Goal: Task Accomplishment & Management: Manage account settings

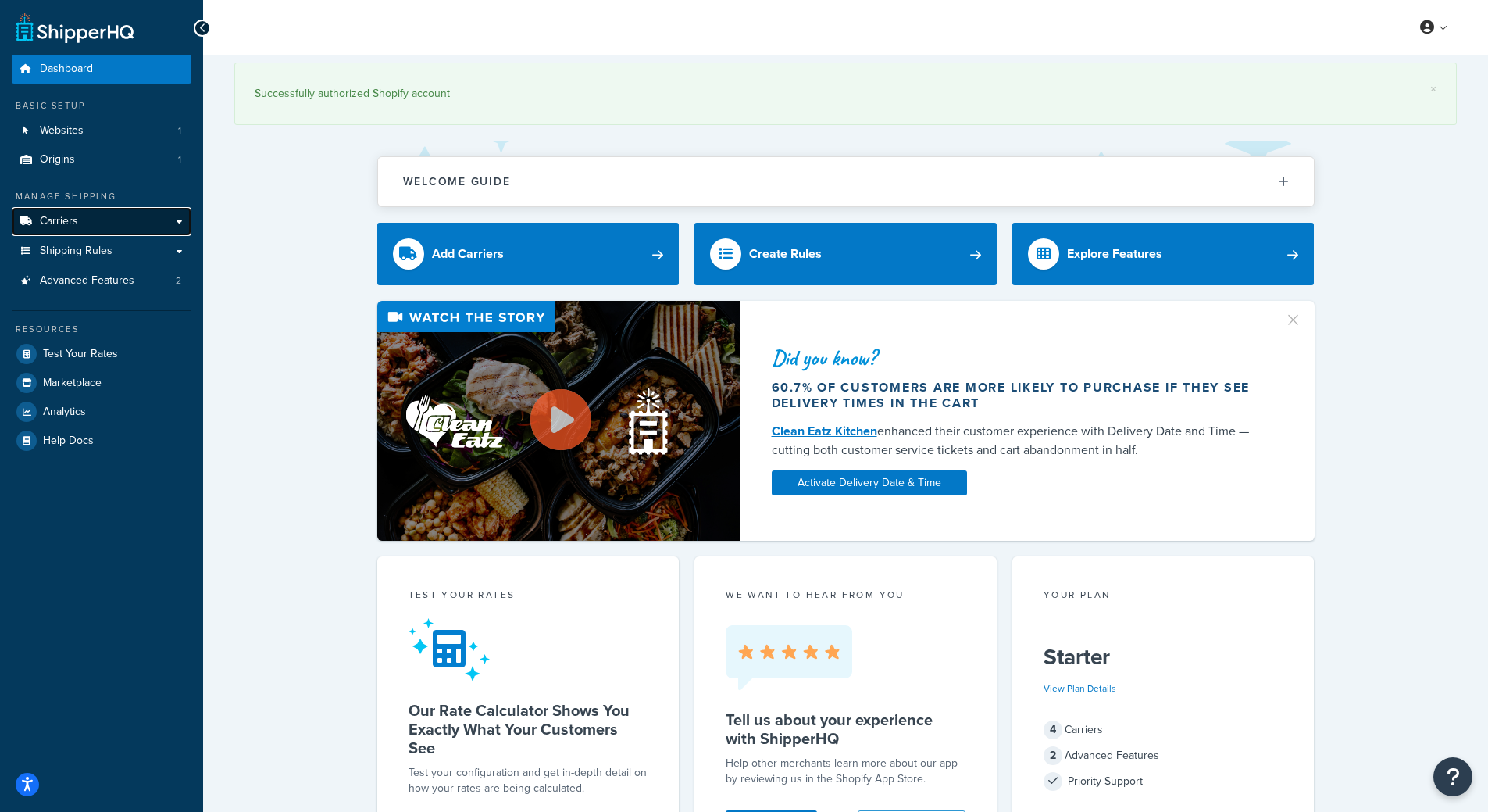
click at [69, 227] on span "Carriers" at bounding box center [59, 221] width 38 height 14
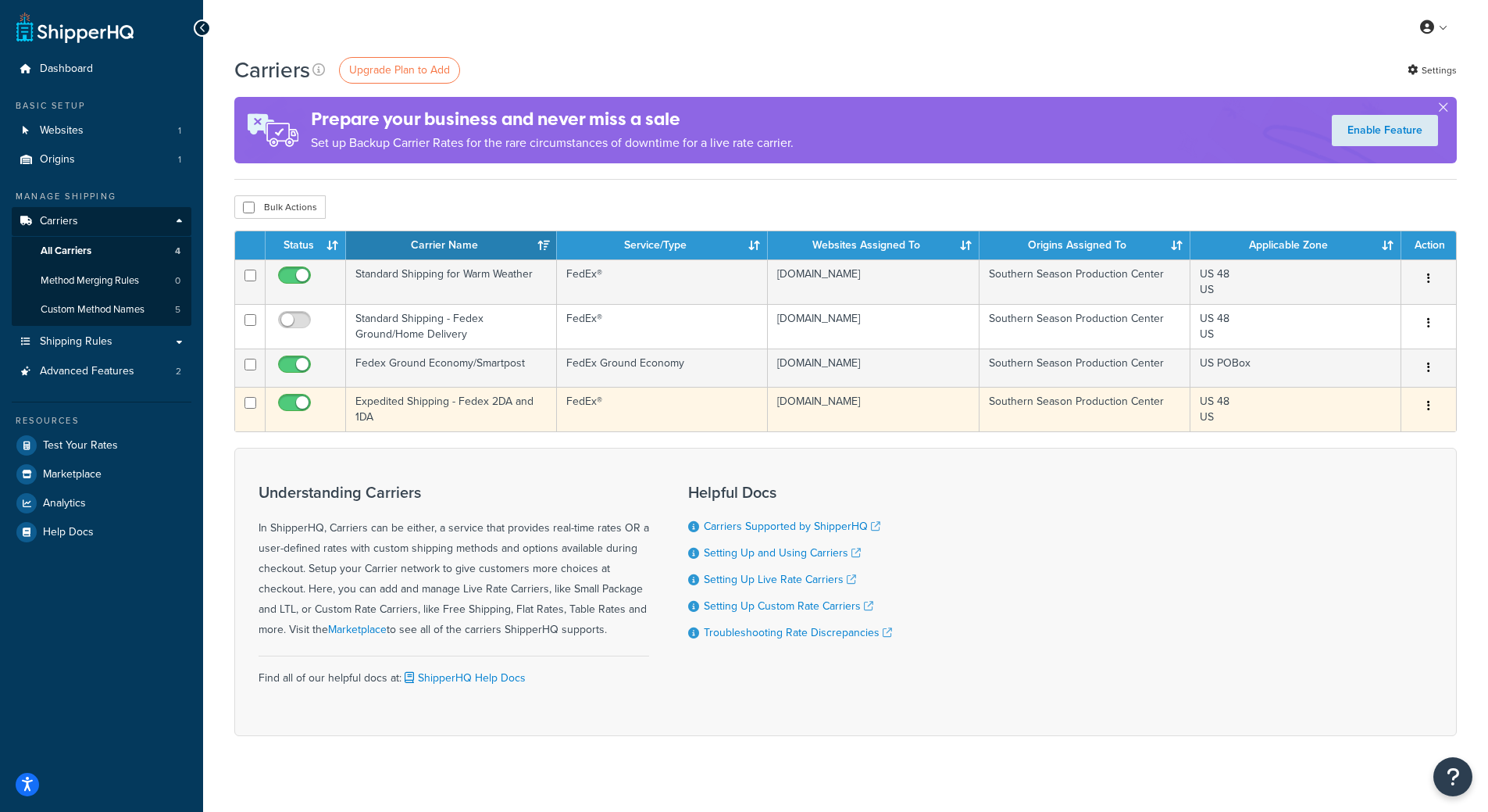
click at [1427, 408] on icon "button" at bounding box center [1428, 405] width 3 height 11
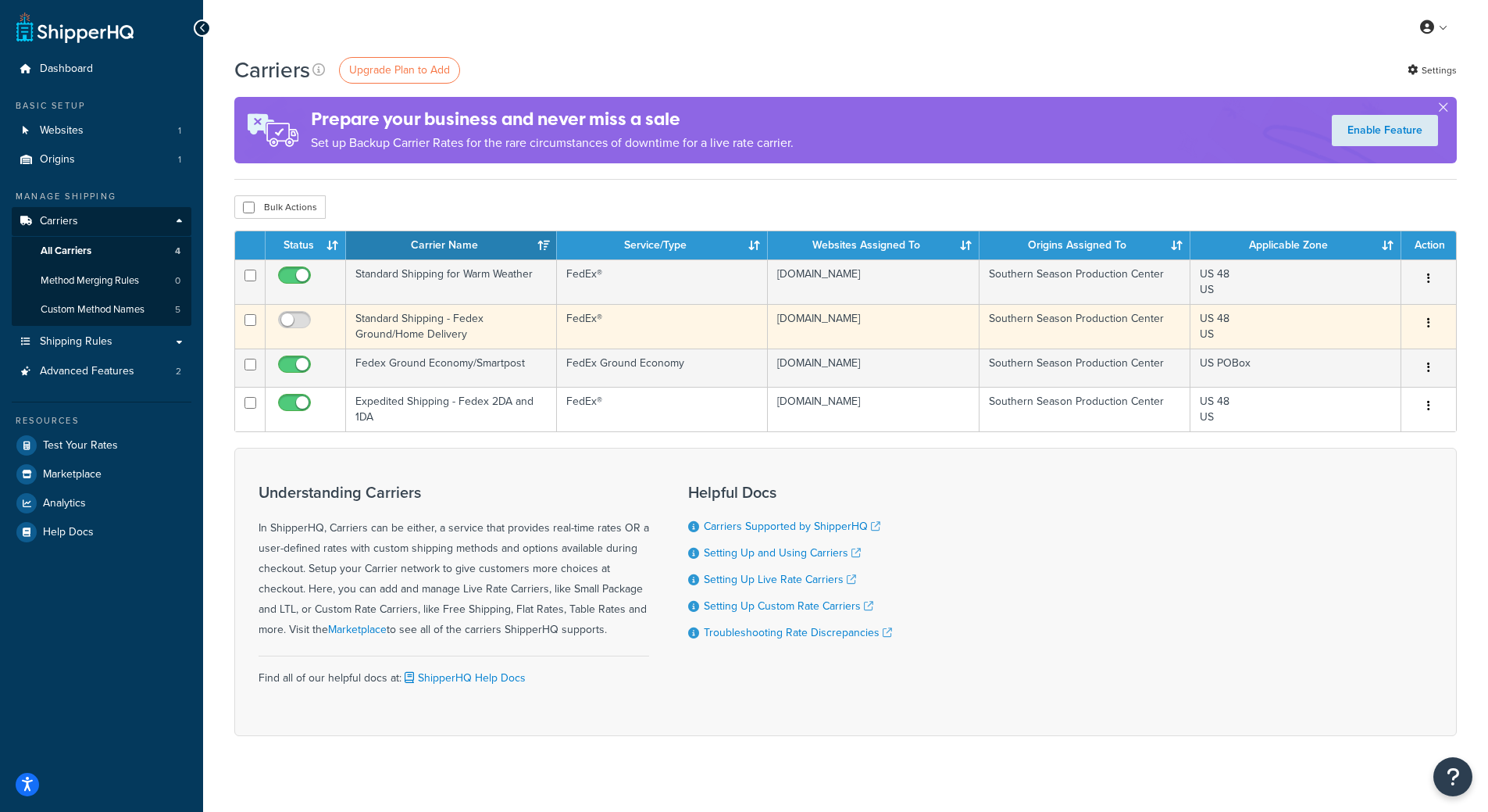
click at [1434, 322] on button "button" at bounding box center [1429, 323] width 22 height 25
click at [1385, 382] on link "Delete" at bounding box center [1366, 386] width 123 height 32
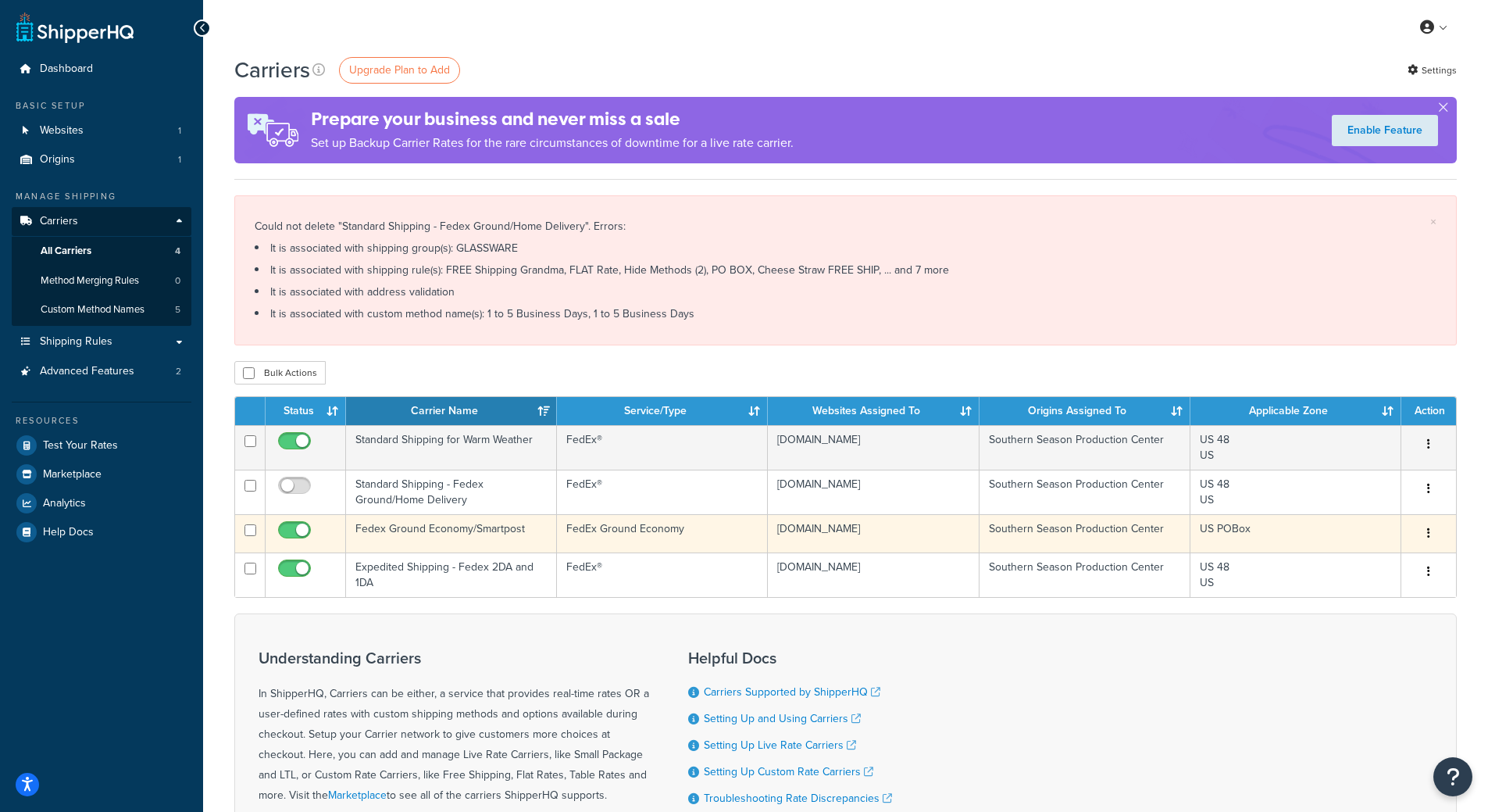
click at [1425, 527] on button "button" at bounding box center [1429, 534] width 22 height 25
click at [1338, 597] on link "Delete" at bounding box center [1366, 597] width 123 height 32
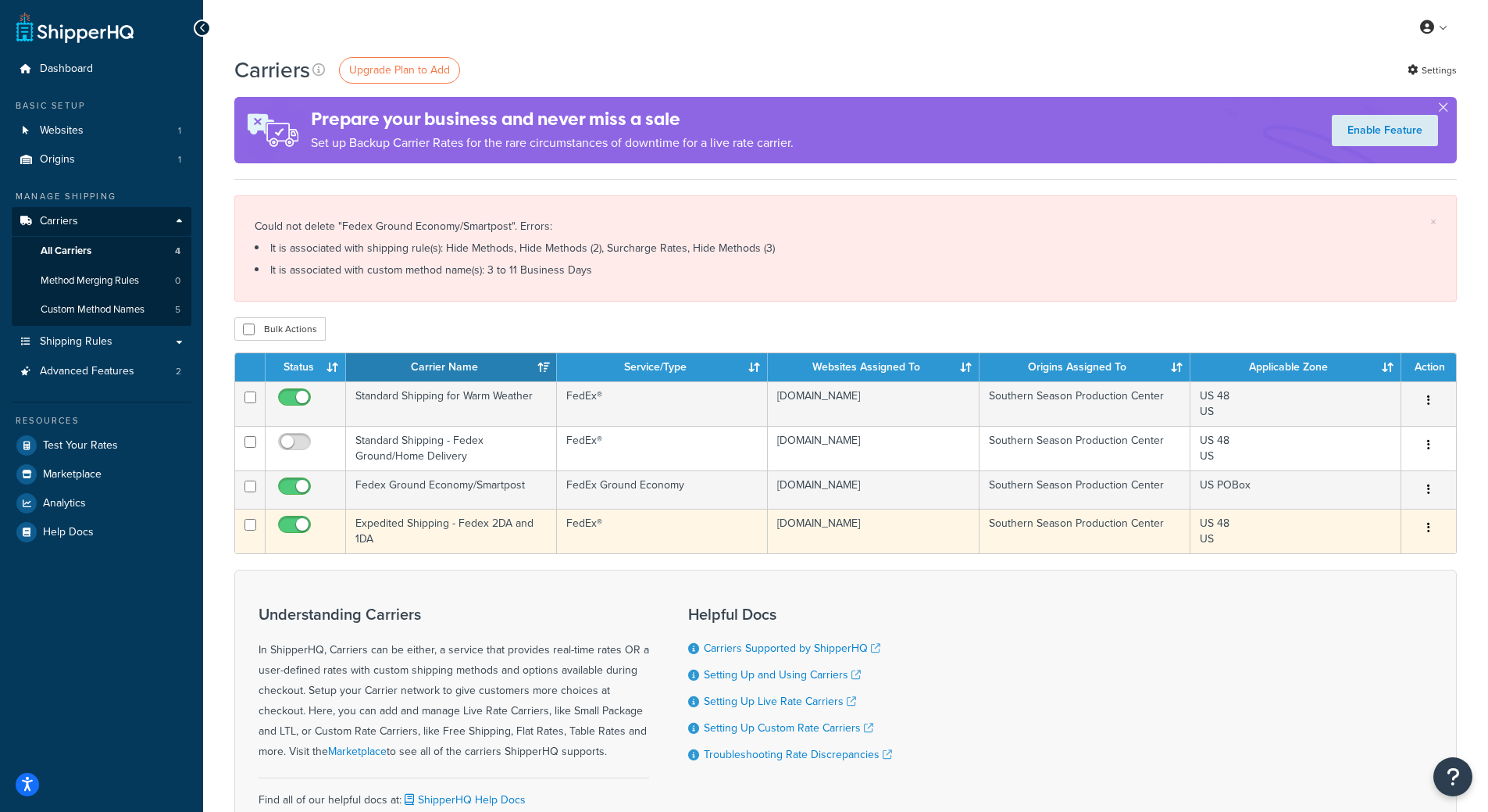
click at [1420, 515] on button "button" at bounding box center [1429, 528] width 22 height 25
click at [1345, 592] on link "Delete" at bounding box center [1366, 591] width 123 height 32
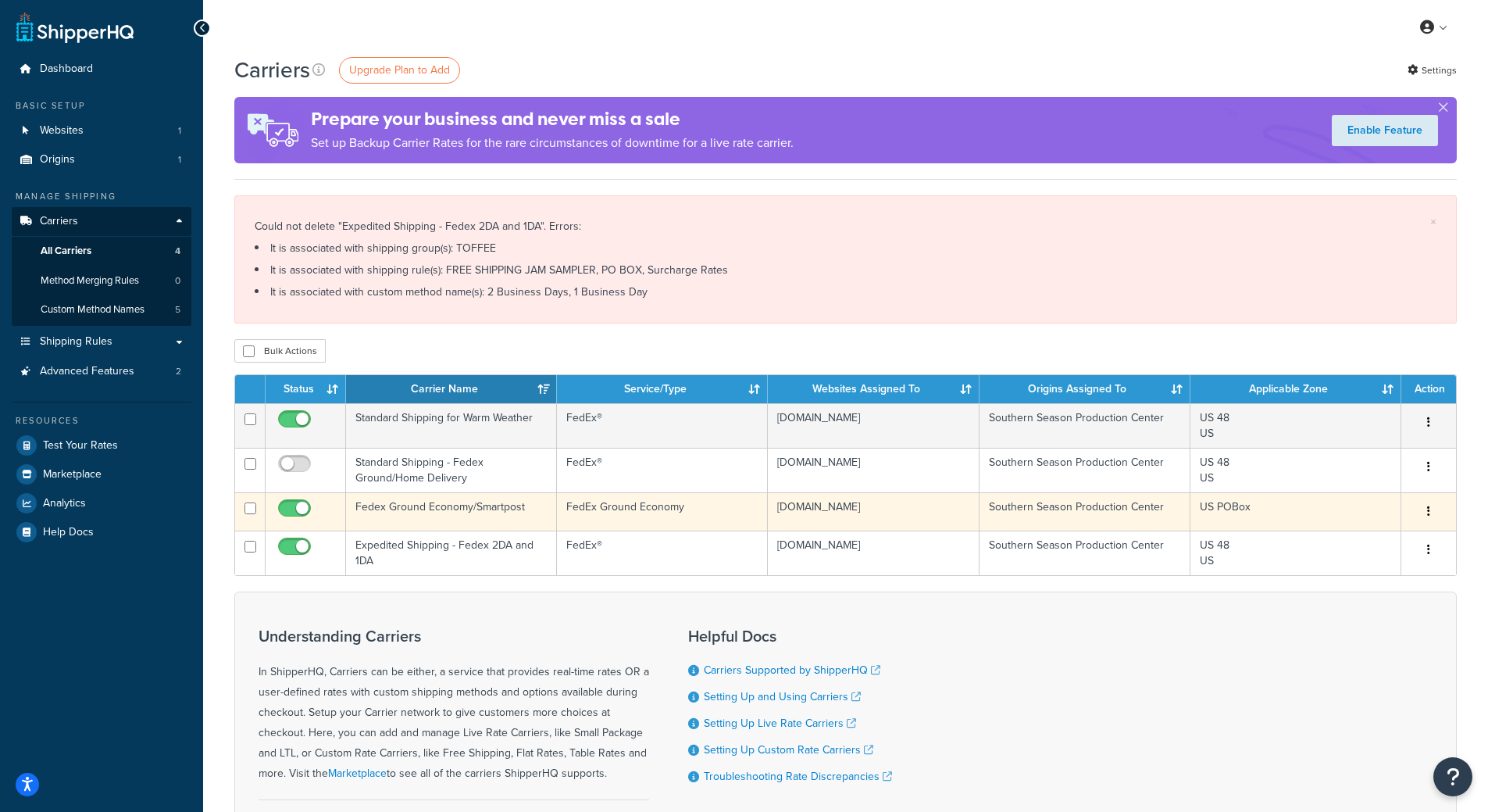
click at [1413, 507] on div "Edit [GEOGRAPHIC_DATA]" at bounding box center [1429, 512] width 36 height 25
click at [1420, 512] on button "button" at bounding box center [1429, 512] width 22 height 25
click at [1368, 538] on link "Edit" at bounding box center [1366, 543] width 123 height 32
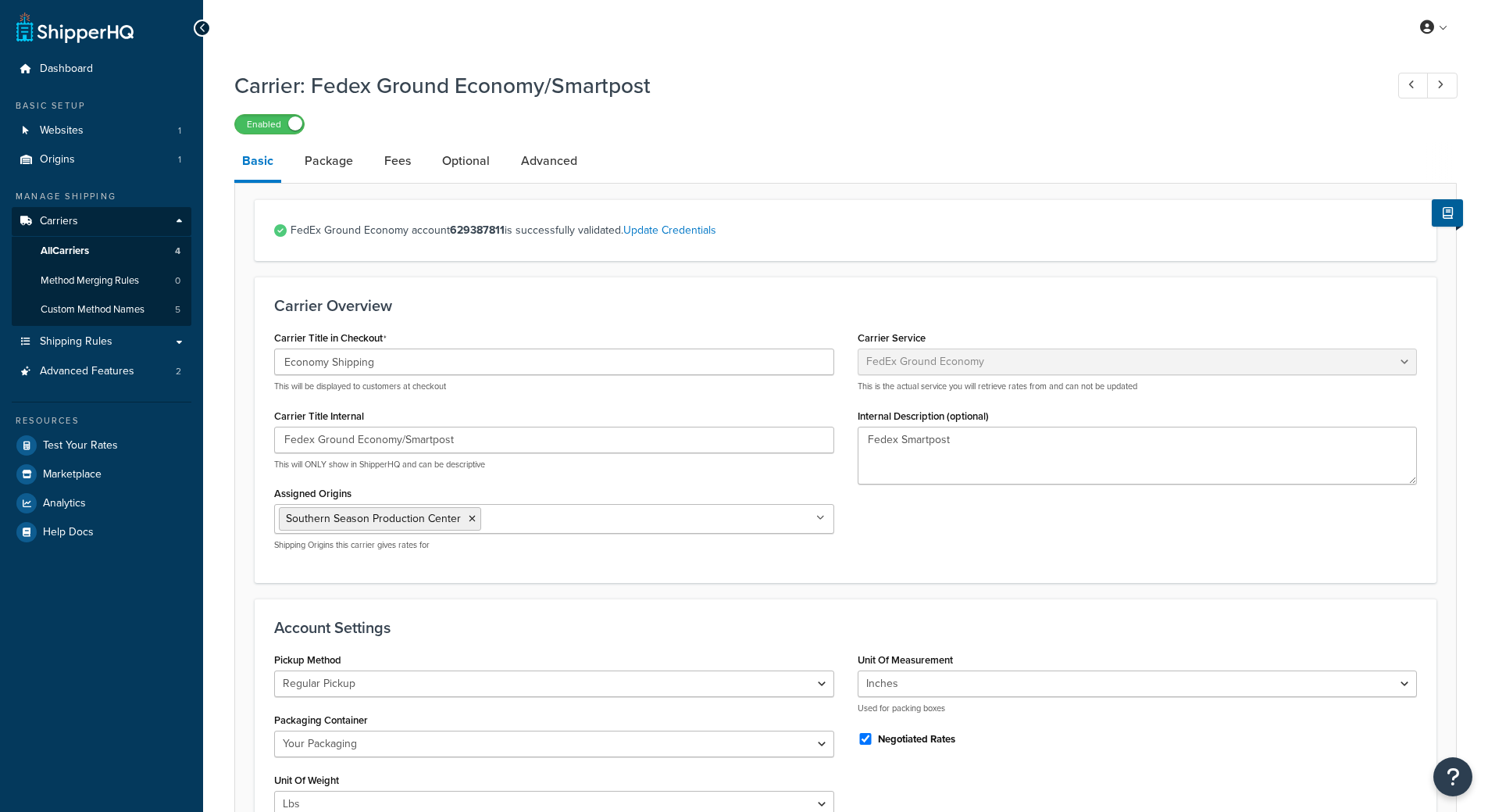
select select "smartPost"
select select "REGULAR_PICKUP"
select select "YOUR_PACKAGING"
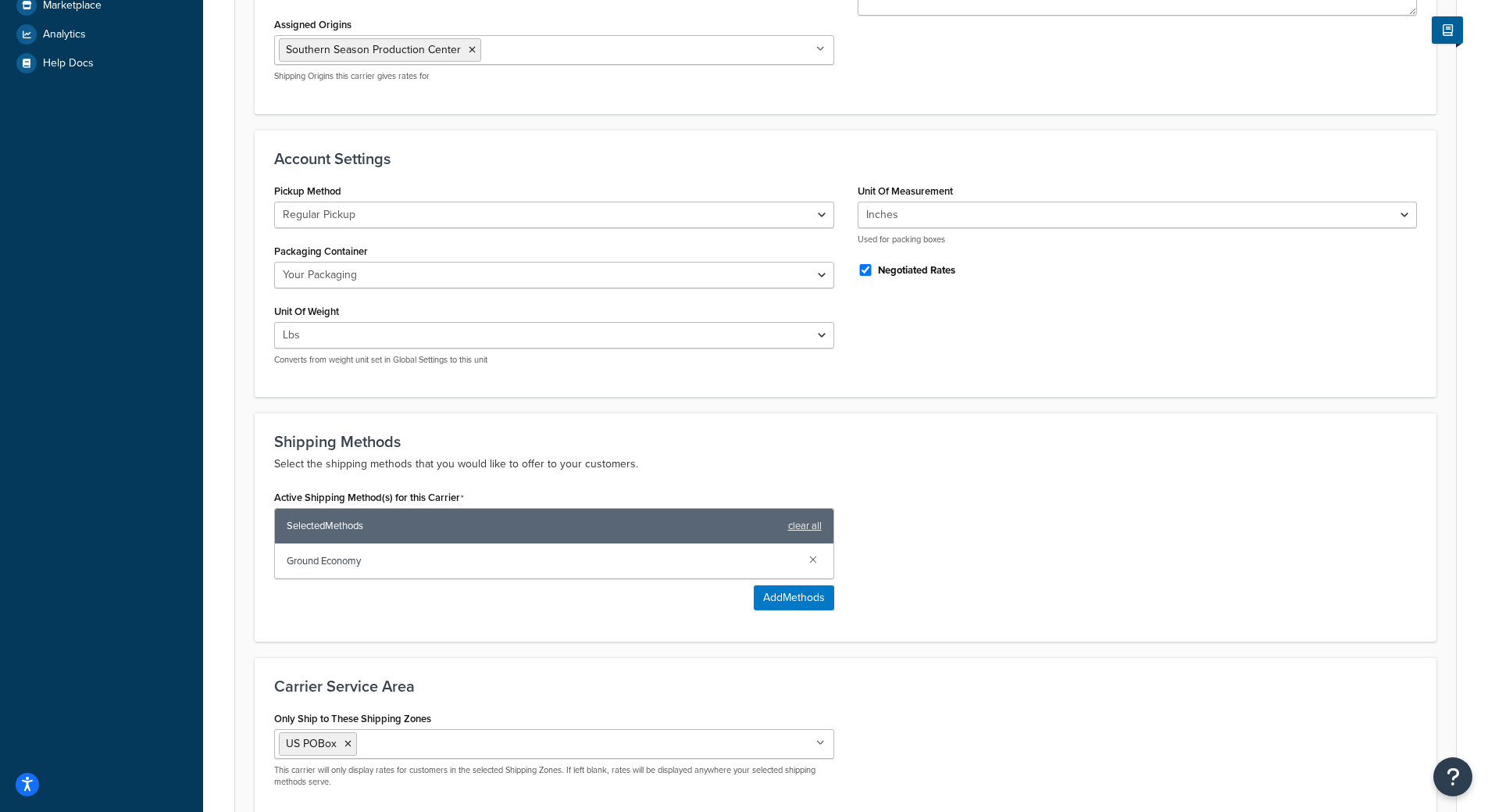
scroll to position [621, 0]
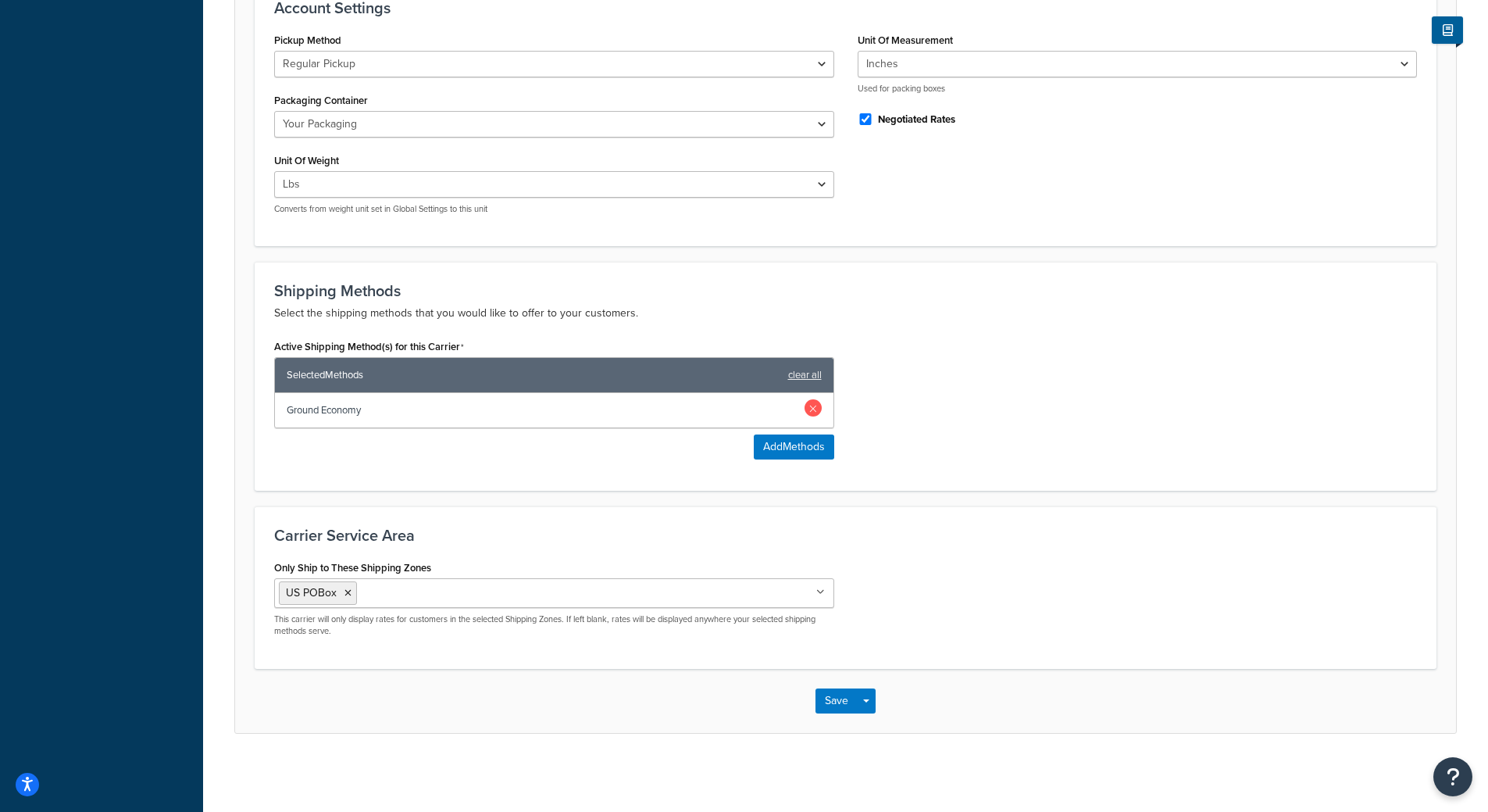
click at [817, 410] on link at bounding box center [814, 408] width 18 height 18
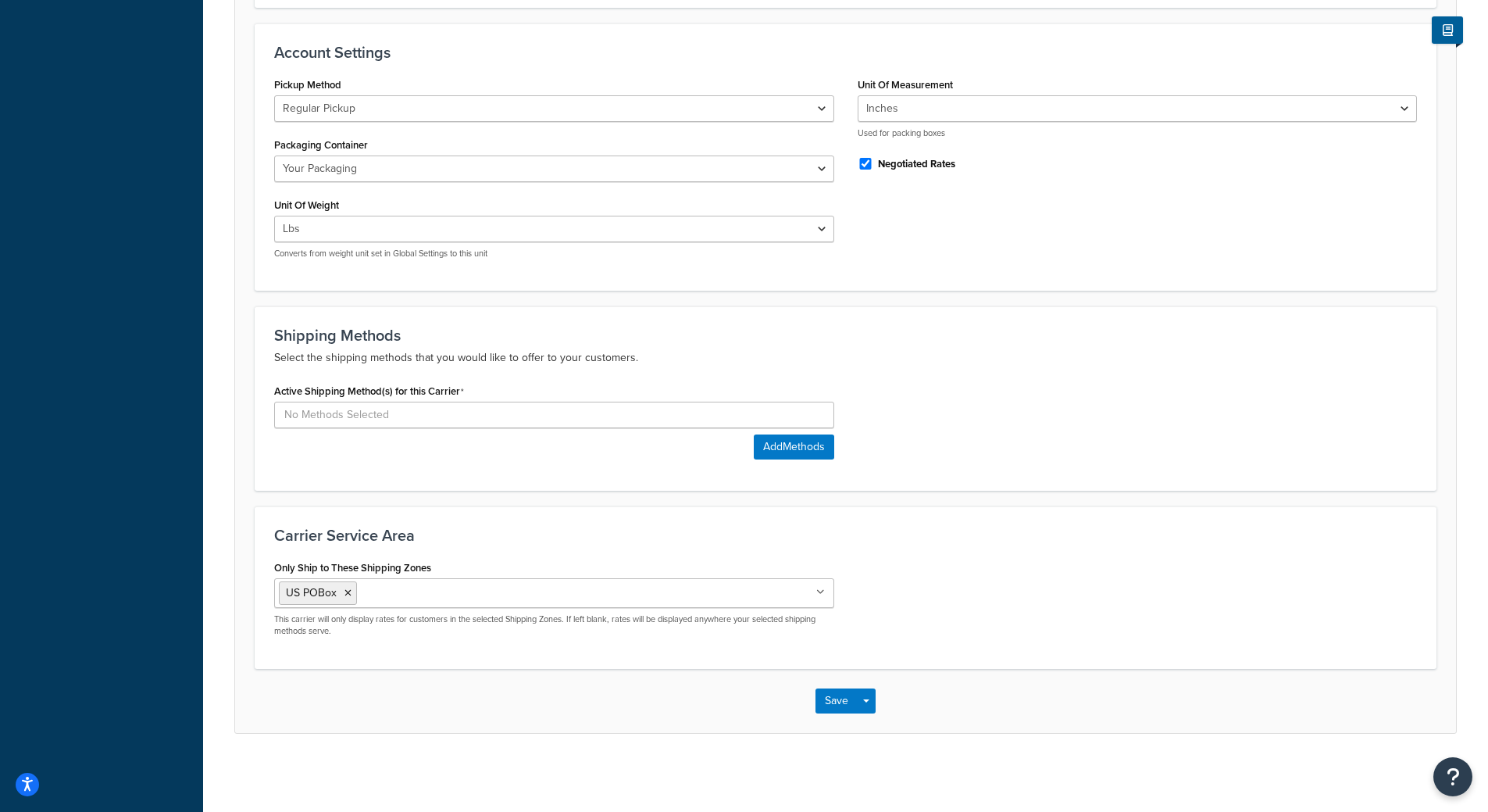
scroll to position [577, 0]
click at [821, 591] on icon at bounding box center [821, 593] width 9 height 10
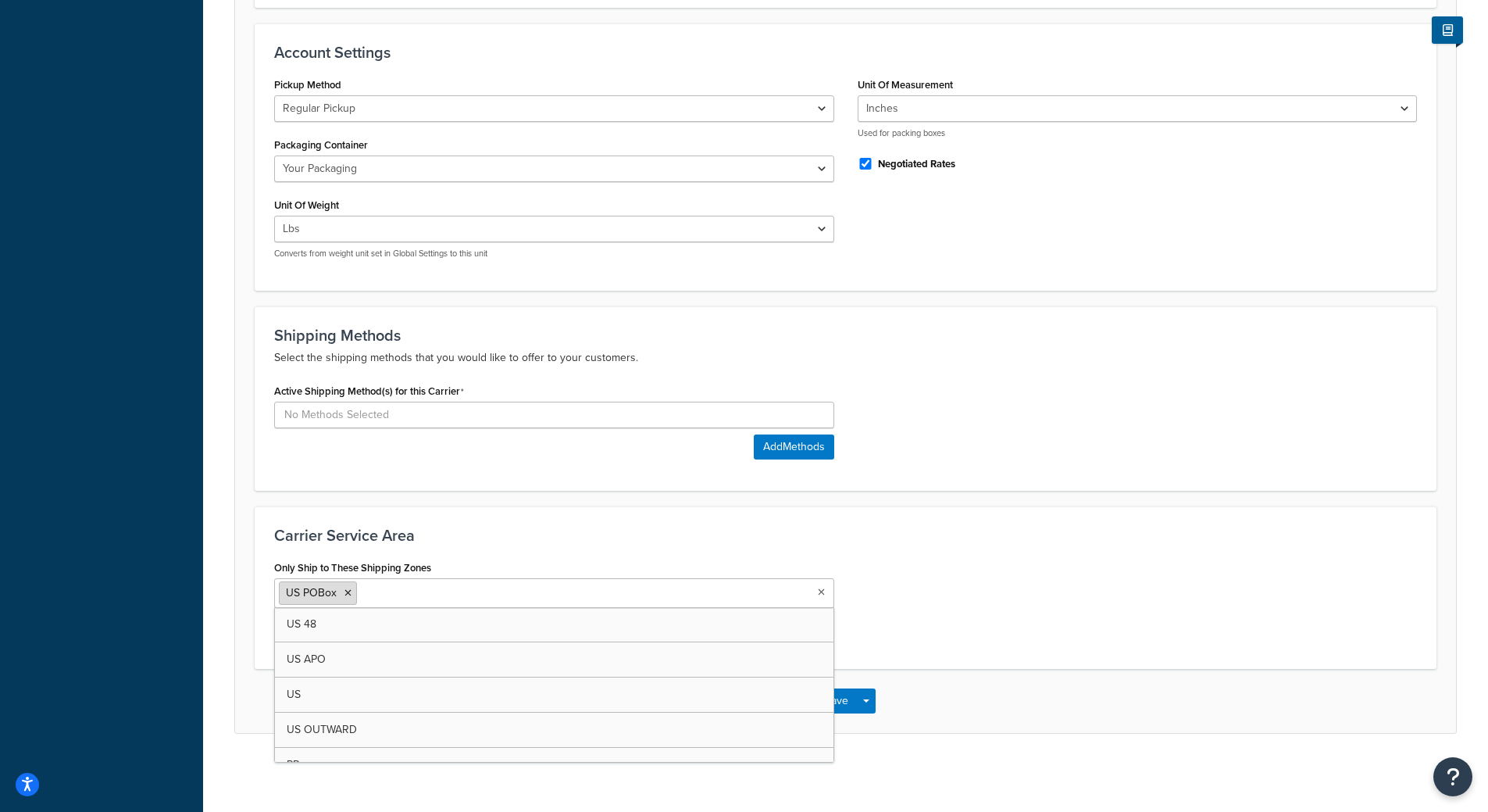
click at [350, 593] on icon at bounding box center [348, 594] width 7 height 10
click at [1010, 639] on div "Only Ship to These Shipping Zones US 48 US APO US US OUTWARD PR 2 DA THERMAL US…" at bounding box center [845, 604] width 1167 height 89
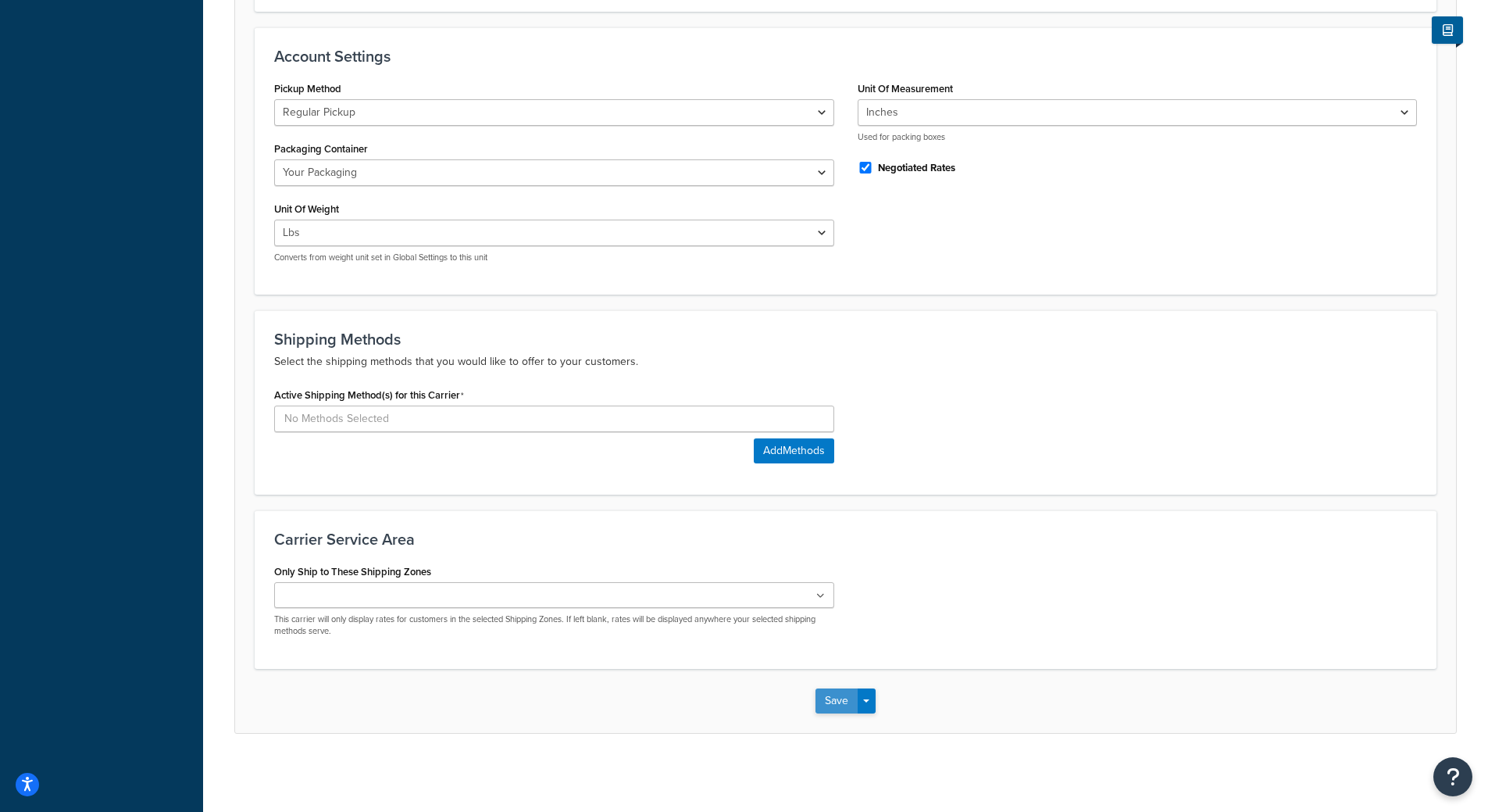
click at [853, 693] on button "Save" at bounding box center [837, 701] width 42 height 25
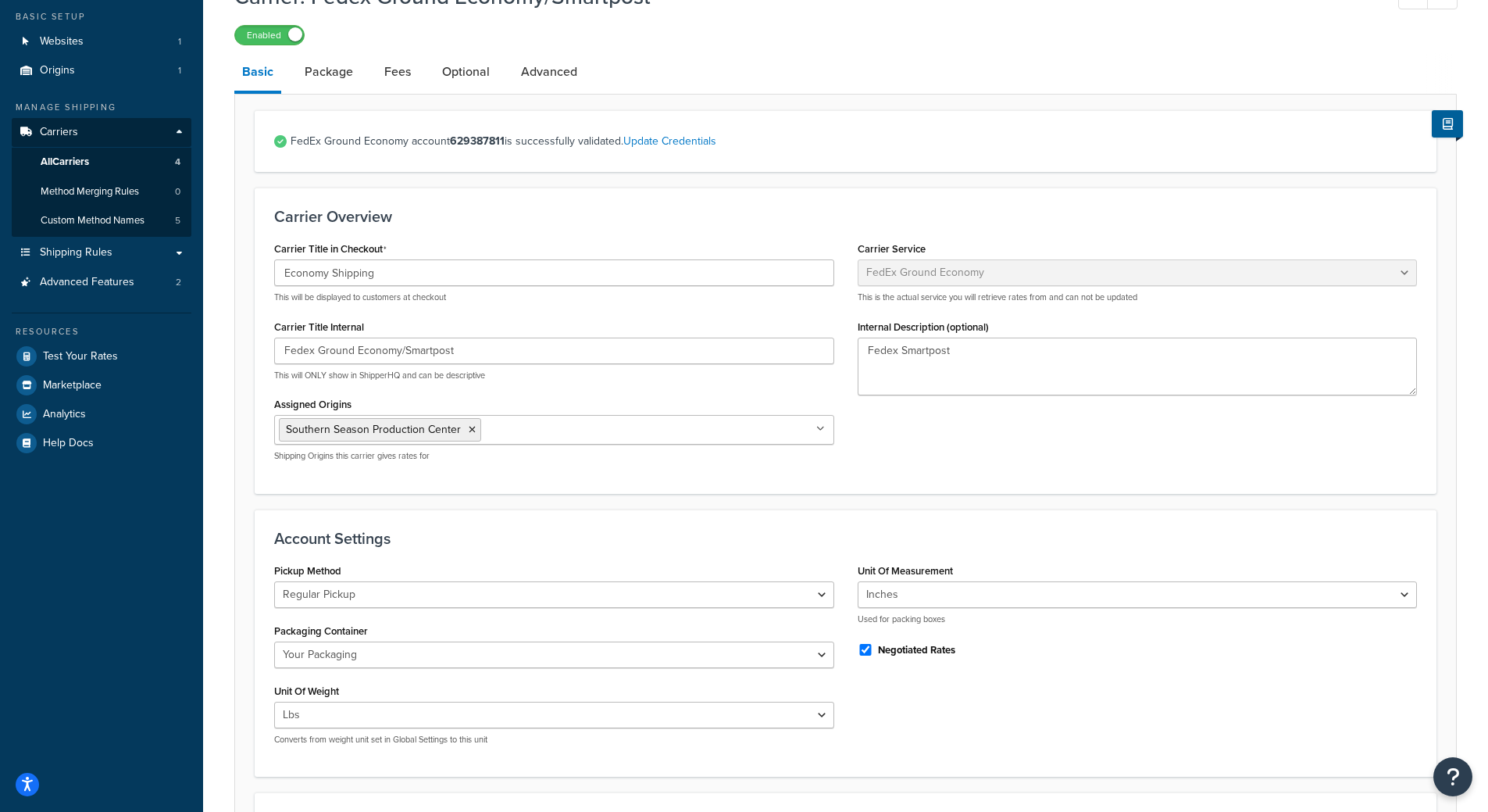
scroll to position [0, 0]
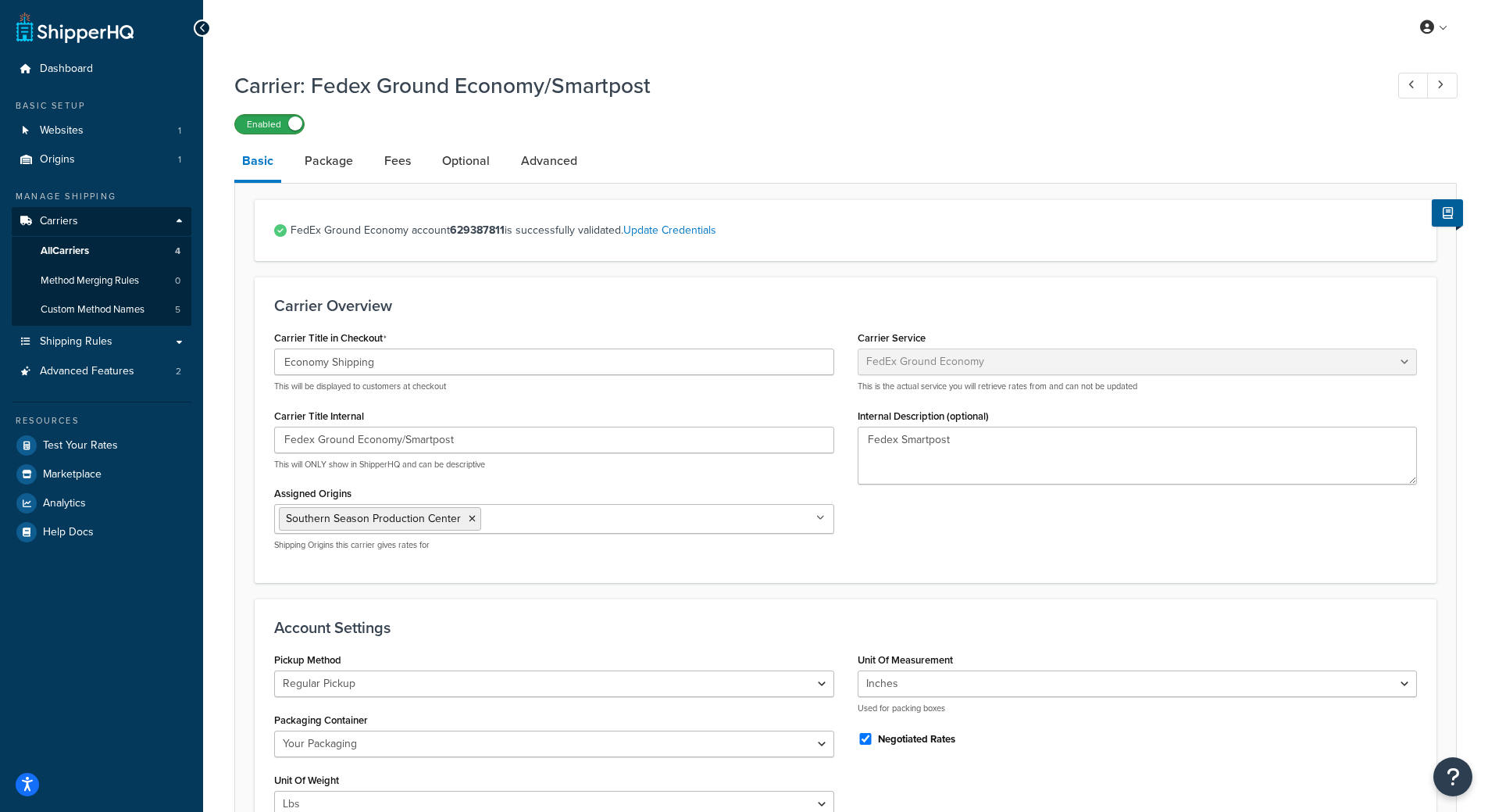
click at [277, 127] on label "Enabled" at bounding box center [269, 123] width 69 height 19
click at [98, 245] on link "All Carriers 4" at bounding box center [101, 252] width 179 height 29
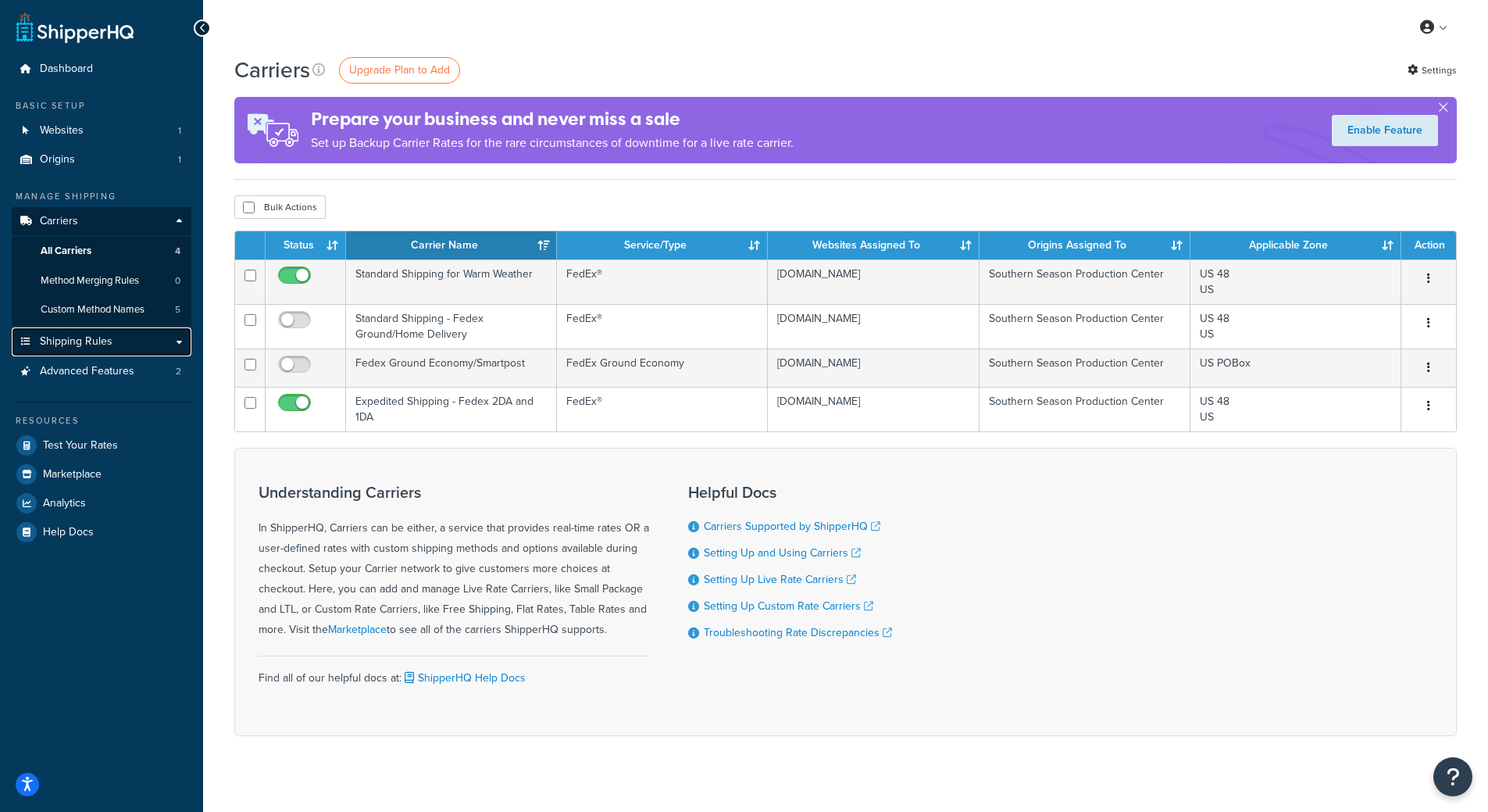
click at [93, 341] on span "Shipping Rules" at bounding box center [76, 342] width 72 height 14
